Goal: Register for event/course

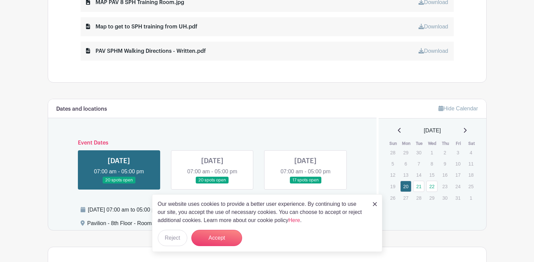
scroll to position [406, 0]
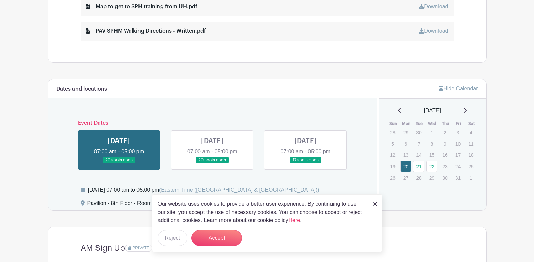
click at [305, 164] on link at bounding box center [305, 164] width 0 height 0
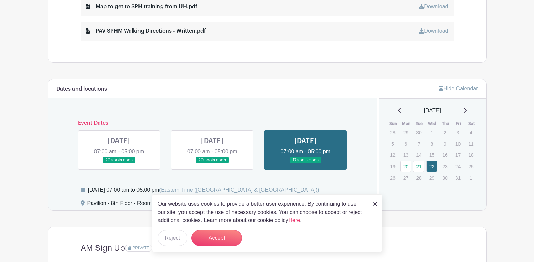
click at [375, 206] on img at bounding box center [375, 204] width 4 height 4
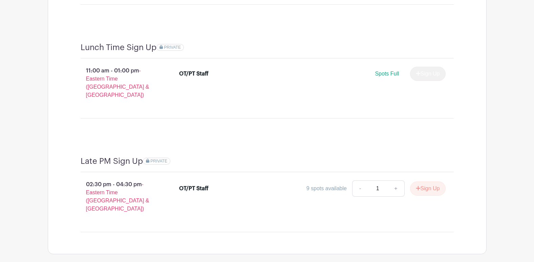
scroll to position [731, 0]
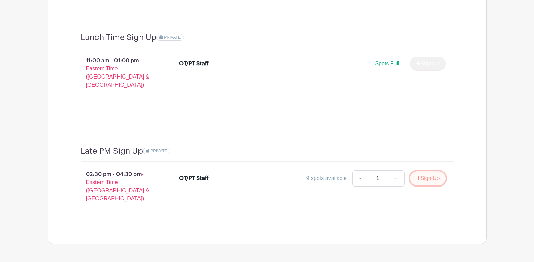
click at [429, 171] on button "Sign Up" at bounding box center [428, 178] width 36 height 14
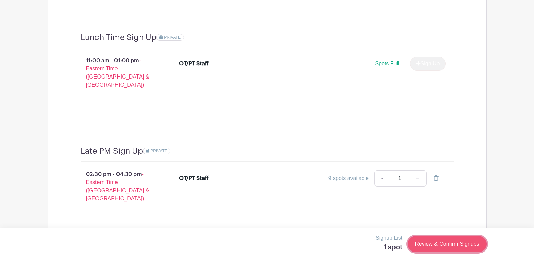
click at [452, 245] on link "Review & Confirm Signups" at bounding box center [447, 244] width 79 height 16
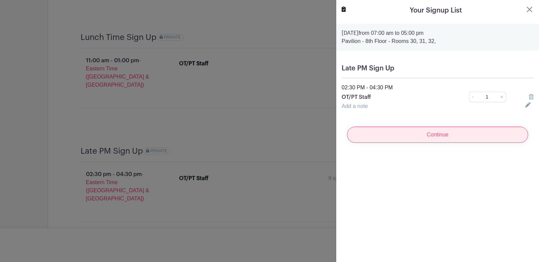
click at [399, 133] on input "Continue" at bounding box center [437, 135] width 181 height 16
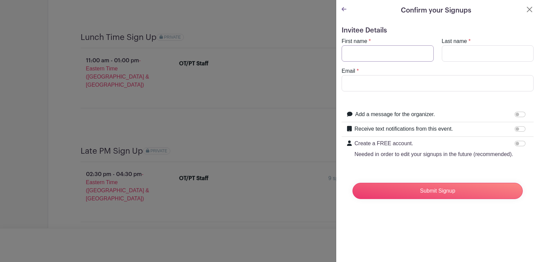
click at [398, 54] on input "First name" at bounding box center [388, 53] width 92 height 16
type input "[PERSON_NAME]"
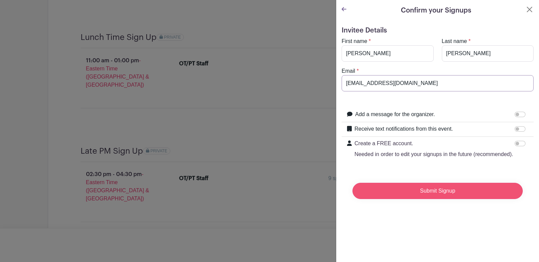
type input "[EMAIL_ADDRESS][DOMAIN_NAME]"
click at [423, 199] on input "Submit Signup" at bounding box center [438, 191] width 170 height 16
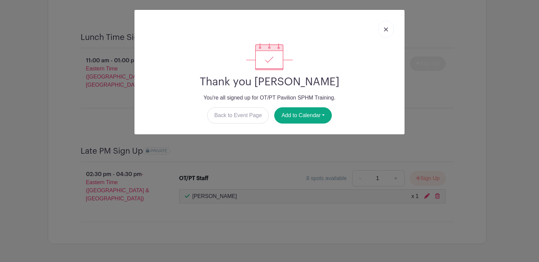
click at [382, 25] on link at bounding box center [386, 29] width 16 height 17
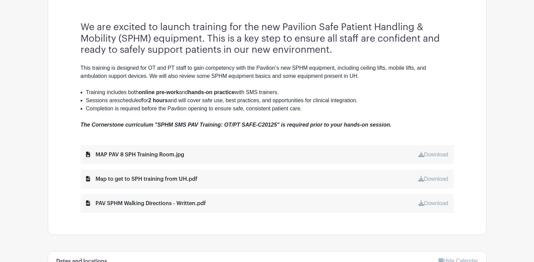
scroll to position [223, 0]
